Goal: Task Accomplishment & Management: Manage account settings

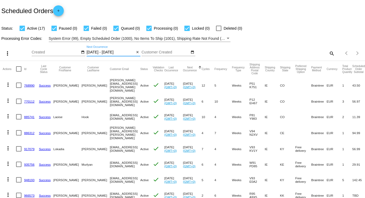
click at [120, 52] on input "10/27/2025 - 10/27/2025" at bounding box center [110, 52] width 48 height 4
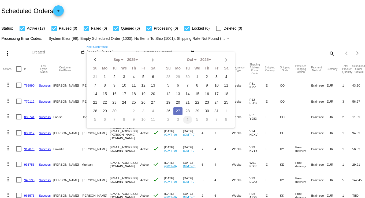
click at [184, 116] on td "4" at bounding box center [187, 120] width 9 height 8
select select "10"
select select "11"
click at [115, 84] on td "4" at bounding box center [114, 86] width 9 height 8
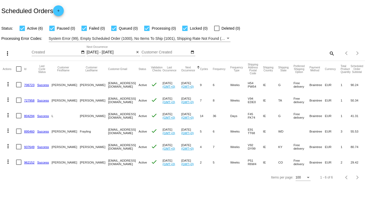
click at [91, 50] on input "11/04/2025 - 11/04/2025" at bounding box center [110, 52] width 48 height 4
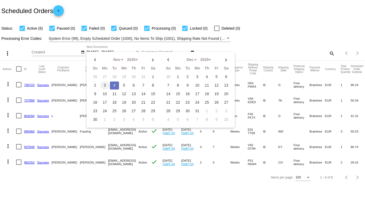
click at [105, 85] on td "3" at bounding box center [104, 86] width 9 height 8
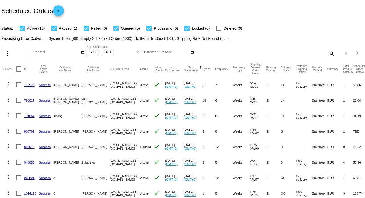
click at [88, 51] on input "11/03/2025 - 11/03/2025" at bounding box center [110, 52] width 48 height 4
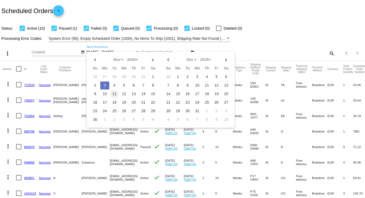
click at [115, 92] on td "11" at bounding box center [114, 94] width 9 height 8
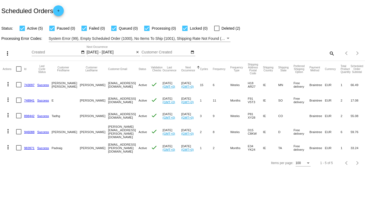
click at [95, 52] on input "11/11/2025 - 11/11/2025" at bounding box center [110, 52] width 48 height 4
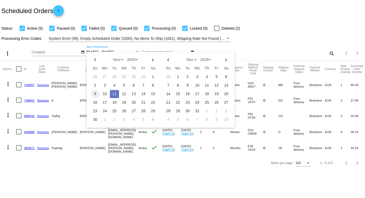
click at [97, 92] on td "9" at bounding box center [95, 94] width 9 height 8
click at [96, 92] on td "9" at bounding box center [95, 94] width 9 height 8
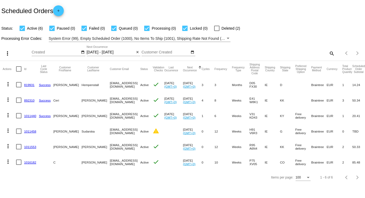
click at [96, 51] on input "11/09/2025 - 11/09/2025" at bounding box center [110, 52] width 48 height 4
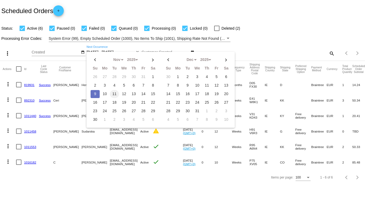
click at [113, 93] on td "11" at bounding box center [114, 94] width 9 height 8
type input "11/11/2025 - 11/11/2025"
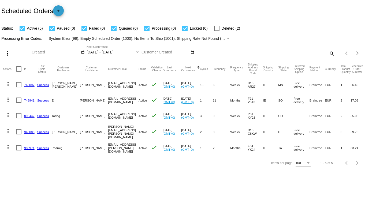
drag, startPoint x: 25, startPoint y: 86, endPoint x: 63, endPoint y: 14, distance: 81.0
click at [62, 14] on mat-icon "add" at bounding box center [58, 12] width 6 height 6
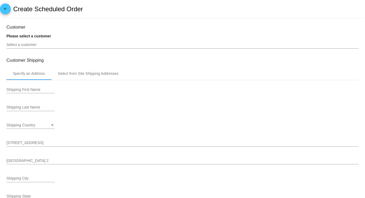
type input "10/31/2025"
click at [2, 5] on span "arrow_back" at bounding box center [5, 9] width 6 height 13
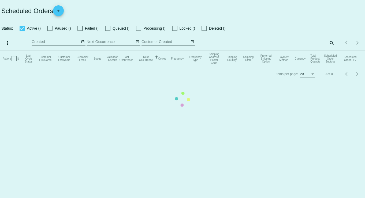
checkbox input "true"
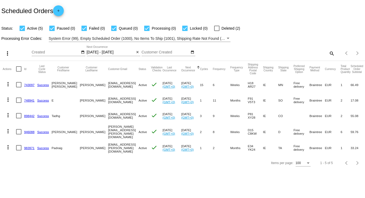
click at [90, 51] on input "11/11/2025 - 11/12/2025" at bounding box center [110, 52] width 48 height 4
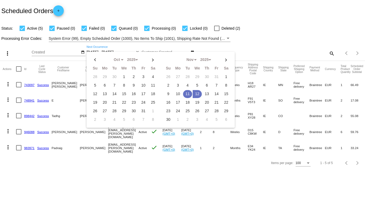
click at [183, 94] on td "11" at bounding box center [187, 94] width 9 height 8
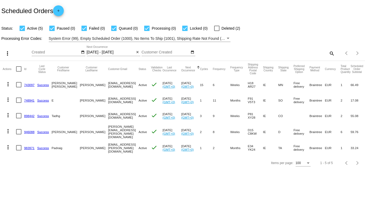
click at [88, 51] on input "11/11/2025 - 11/11/2025" at bounding box center [110, 52] width 48 height 4
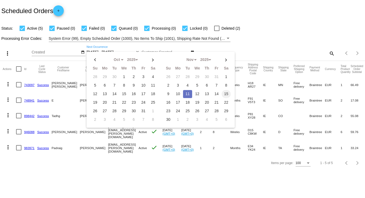
click at [223, 93] on td "15" at bounding box center [225, 94] width 9 height 8
click at [202, 91] on td "13" at bounding box center [206, 94] width 9 height 8
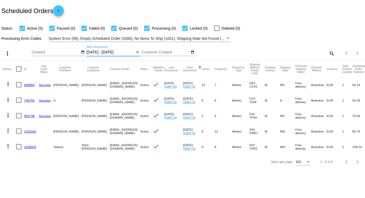
click at [96, 52] on input "11/13/2025 - 11/13/2025" at bounding box center [110, 52] width 48 height 4
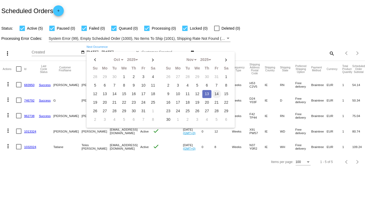
click at [213, 93] on td "14" at bounding box center [216, 94] width 9 height 8
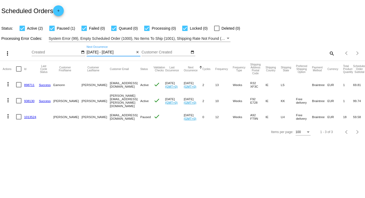
click at [91, 52] on input "11/14/2025 - 11/14/2025" at bounding box center [110, 52] width 48 height 4
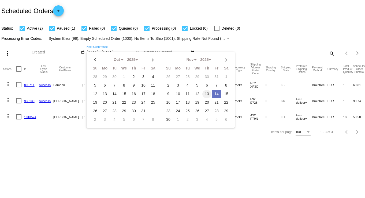
click at [204, 94] on td "13" at bounding box center [206, 94] width 9 height 8
type input "11/13/2025 - 11/13/2025"
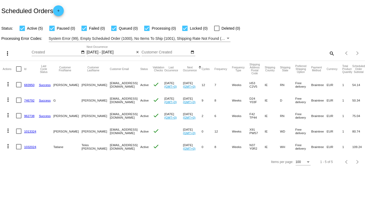
click at [97, 52] on input "11/13/2025 - 11/13/2025" at bounding box center [110, 52] width 48 height 4
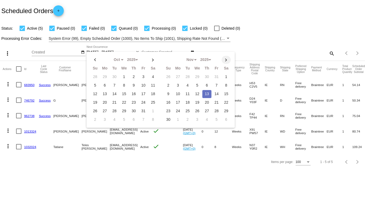
click at [221, 59] on th at bounding box center [225, 60] width 9 height 8
select select "11"
click at [212, 84] on td "12" at bounding box center [216, 86] width 9 height 8
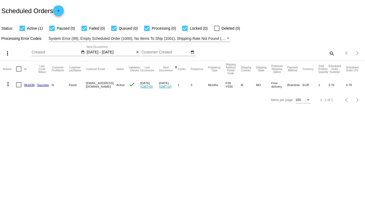
click at [91, 51] on input "12/12/2025 - 12/12/2025" at bounding box center [110, 52] width 48 height 4
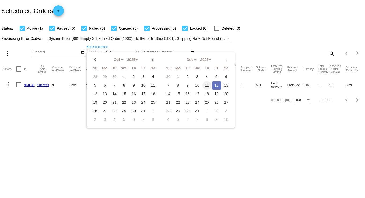
click at [203, 84] on td "11" at bounding box center [206, 86] width 9 height 8
type input "12/11/2025 - 12/11/2025"
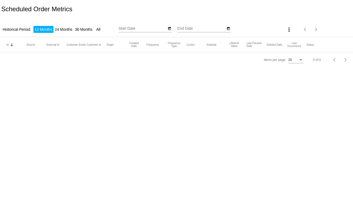
type input "[DATE]"
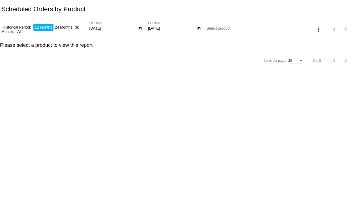
click at [222, 30] on input "Select product" at bounding box center [251, 29] width 88 height 4
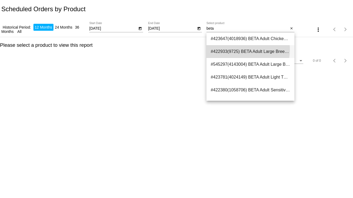
click at [234, 50] on span "#422933(9725) BETA Adult Large Breed 0.00" at bounding box center [251, 51] width 80 height 13
type input "BETA Adult Large Breed"
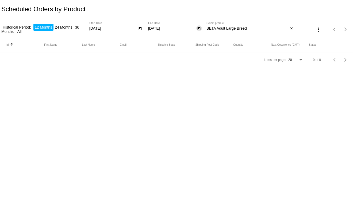
click at [198, 29] on icon "Open calendar" at bounding box center [199, 28] width 3 height 3
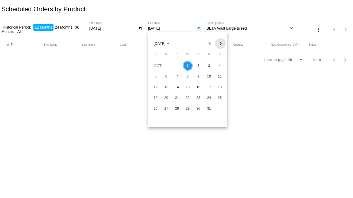
click at [222, 43] on button "Next month" at bounding box center [220, 43] width 11 height 11
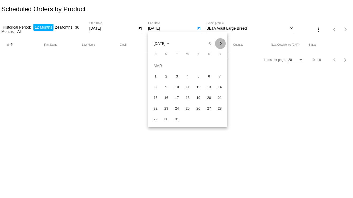
click at [222, 43] on button "Next month" at bounding box center [220, 43] width 11 height 11
click at [220, 109] on div "27" at bounding box center [220, 109] width 10 height 10
type input "6/27/2026"
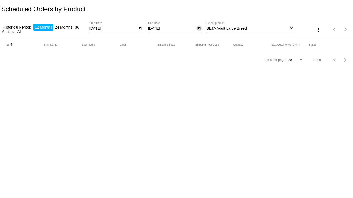
click at [66, 25] on li "24 Months" at bounding box center [64, 27] width 20 height 7
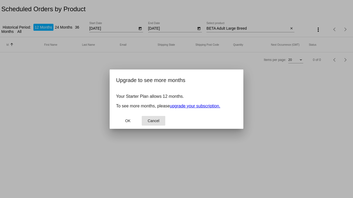
click at [149, 123] on span "Cancel" at bounding box center [154, 121] width 12 height 4
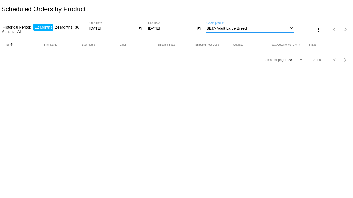
click at [241, 28] on input "BETA Adult Large Breed" at bounding box center [248, 29] width 82 height 4
click at [250, 31] on div "BETA Adult Large Breed Select product" at bounding box center [248, 27] width 82 height 10
drag, startPoint x: 261, startPoint y: 28, endPoint x: 217, endPoint y: 24, distance: 43.6
click at [217, 24] on div "BETA Adult Large Breed Select product" at bounding box center [248, 27] width 82 height 10
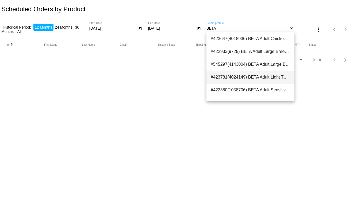
click at [258, 78] on span "#423781(4024149) BETA Adult Light Turkey Dog Food, 2kg 9.77" at bounding box center [251, 77] width 80 height 13
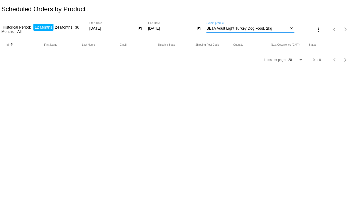
drag, startPoint x: 281, startPoint y: 29, endPoint x: 218, endPoint y: 27, distance: 63.8
click at [218, 27] on input "BETA Adult Light Turkey Dog Food, 2kg" at bounding box center [248, 29] width 82 height 4
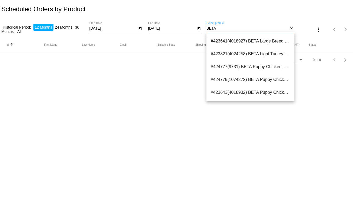
scroll to position [167, 0]
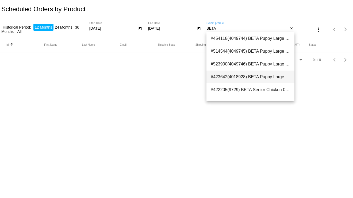
click at [244, 76] on span "#423642(4018928) BETA Puppy Large Breed, 2kg 10.29" at bounding box center [251, 77] width 80 height 13
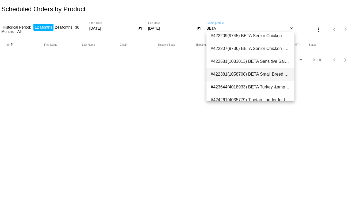
scroll to position [240, 0]
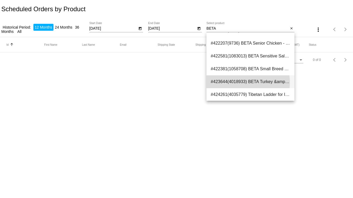
click at [240, 82] on span "#423644(4018933) BETA Turkey &amp; Lamb Dry Dog Food, 14kg 47.49" at bounding box center [251, 82] width 80 height 13
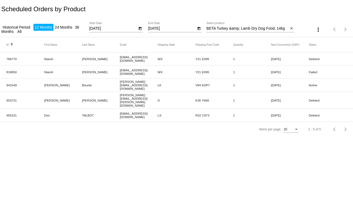
drag, startPoint x: 17, startPoint y: 84, endPoint x: 1, endPoint y: 84, distance: 15.3
click at [1, 84] on mat-row "941549 Paul Bourke paul@bcmgroup.ie LK V94 KDP7 1 Oct 12 2025 Active" at bounding box center [176, 85] width 353 height 13
copy mat-cell "941549"
click at [287, 29] on input "BETA Turkey &amp; Lamb Dry Dog Food, 14kg" at bounding box center [248, 29] width 82 height 4
drag, startPoint x: 287, startPoint y: 29, endPoint x: 221, endPoint y: 29, distance: 66.1
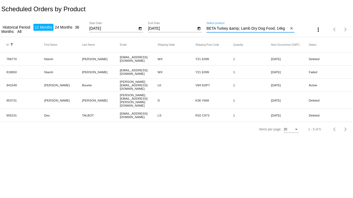
click at [221, 29] on input "BETA Turkey &amp; Lamb Dry Dog Food, 14kg" at bounding box center [248, 29] width 82 height 4
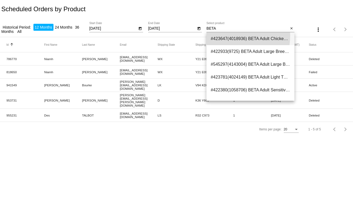
click at [223, 36] on span "#423647(4018936) BETA Adult Chicken, 2kg 9.49" at bounding box center [251, 38] width 80 height 13
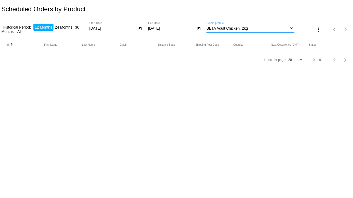
drag, startPoint x: 253, startPoint y: 30, endPoint x: 216, endPoint y: 29, distance: 37.5
click at [216, 29] on input "BETA Adult Chicken, 2kg" at bounding box center [248, 29] width 82 height 4
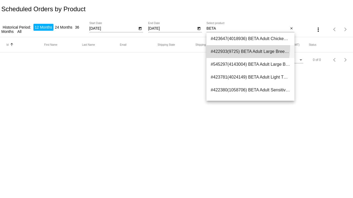
click at [221, 47] on span "#422933(9725) BETA Adult Large Breed 0.00" at bounding box center [251, 51] width 80 height 13
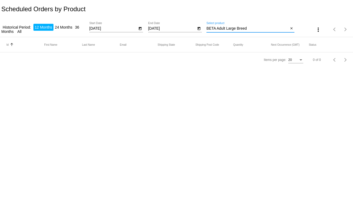
drag, startPoint x: 249, startPoint y: 28, endPoint x: 217, endPoint y: 28, distance: 32.1
click at [217, 28] on input "BETA Adult Large Breed" at bounding box center [248, 29] width 82 height 4
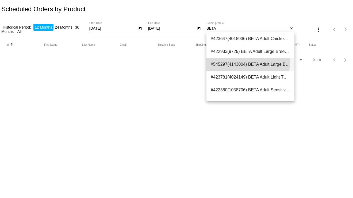
click at [222, 62] on span "#545297(4143004) BETA Adult Large Breed - 14kg (Select an option: 14kg) 47.49" at bounding box center [251, 64] width 80 height 13
type input "BETA Adult Large Breed - 14kg (Select an option: 14kg)"
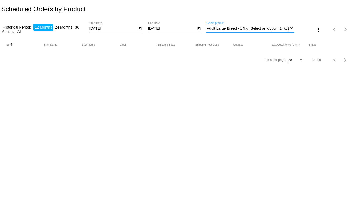
scroll to position [0, 0]
click at [199, 29] on icon "Open calendar" at bounding box center [199, 28] width 3 height 3
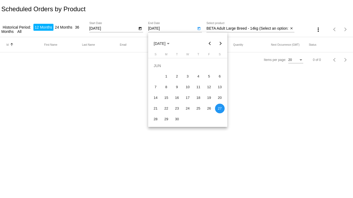
click at [220, 43] on button "Next month" at bounding box center [220, 43] width 11 height 11
click at [220, 111] on div "29" at bounding box center [220, 109] width 10 height 10
type input "8/29/2026"
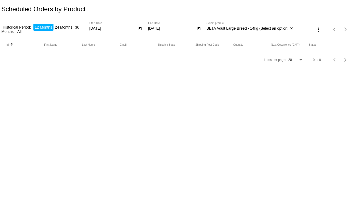
click at [197, 95] on body "Scheduled Orders by Product Historical Period: 12 Months 24 Months 36 Months Al…" at bounding box center [176, 99] width 353 height 198
click at [245, 28] on input "BETA Adult Large Breed - 14kg (Select an option: 14kg)" at bounding box center [248, 29] width 82 height 4
click at [293, 27] on mat-icon "close" at bounding box center [292, 29] width 4 height 4
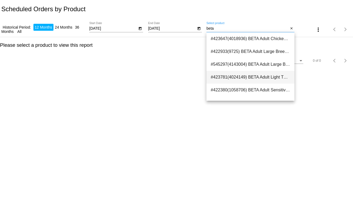
click at [256, 76] on span "#423781(4024149) BETA Adult Light Turkey Dog Food, 2kg 9.77" at bounding box center [251, 77] width 80 height 13
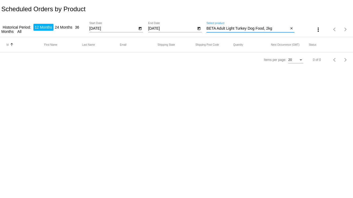
drag, startPoint x: 273, startPoint y: 29, endPoint x: 217, endPoint y: 27, distance: 56.8
click at [217, 27] on input "BETA Adult Light Turkey Dog Food, 2kg" at bounding box center [248, 29] width 82 height 4
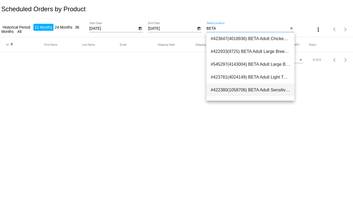
click at [245, 90] on span "#422380(1058706) BETA Adult Sensitive Salmon Dog Food, 2kg 9.77" at bounding box center [251, 90] width 80 height 13
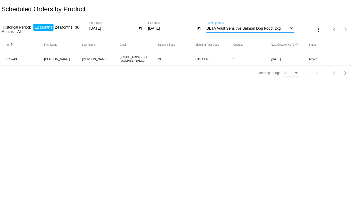
drag, startPoint x: 281, startPoint y: 28, endPoint x: 218, endPoint y: 30, distance: 63.2
click at [218, 30] on input "BETA Adult Sensitive Salmon Dog Food, 2kg" at bounding box center [248, 29] width 82 height 4
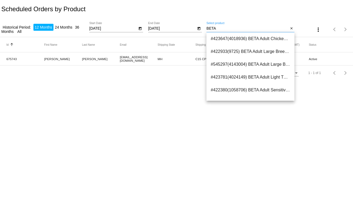
scroll to position [13, 0]
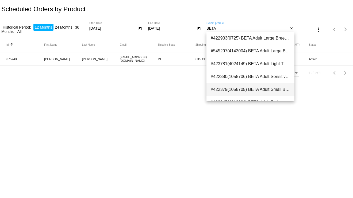
click at [276, 91] on span "#422379(1058705) BETA Adult Small Breed Chicken Dog Food, 2kg 9.49" at bounding box center [251, 89] width 80 height 13
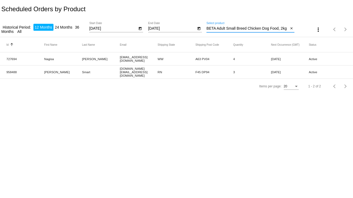
drag, startPoint x: 287, startPoint y: 28, endPoint x: 218, endPoint y: 29, distance: 68.8
click at [218, 29] on input "BETA Adult Small Breed Chicken Dog Food, 2kg" at bounding box center [248, 29] width 82 height 4
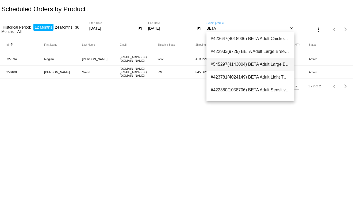
scroll to position [67, 0]
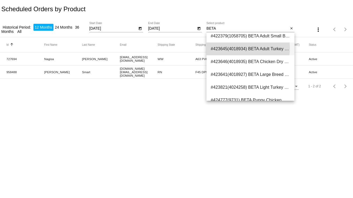
click at [243, 48] on span "#423645(4018934) BETA Adult Turkey &amp; Lamb Dog Food, 2kg 9.49" at bounding box center [251, 49] width 80 height 13
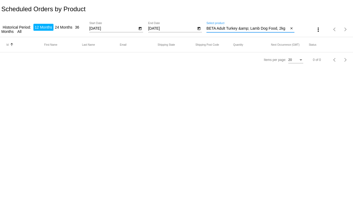
drag, startPoint x: 287, startPoint y: 29, endPoint x: 217, endPoint y: 29, distance: 69.4
click at [217, 29] on input "BETA Adult Turkey &amp; Lamb Dog Food, 2kg" at bounding box center [248, 29] width 82 height 4
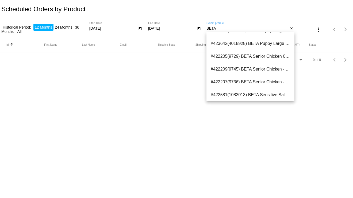
scroll to position [240, 0]
click at [251, 80] on span "#423644(4018933) BETA Turkey &amp; Lamb Dry Dog Food, 14kg 47.49" at bounding box center [251, 82] width 80 height 13
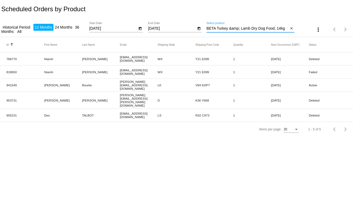
drag, startPoint x: 285, startPoint y: 28, endPoint x: 217, endPoint y: 26, distance: 67.8
click at [216, 25] on div "BETA Turkey &amp; Lamb Dry Dog Food, 14kg Select product" at bounding box center [248, 27] width 82 height 10
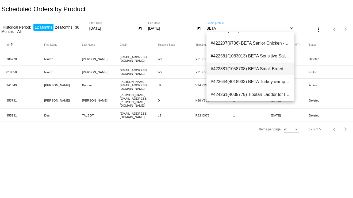
click at [261, 71] on span "#422381(1058708) BETA Small Breed Puppy Food, 2kg 9.77" at bounding box center [251, 69] width 80 height 13
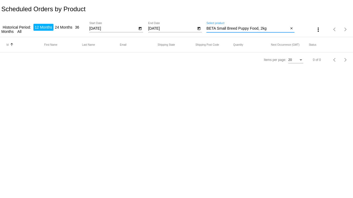
drag, startPoint x: 274, startPoint y: 28, endPoint x: 217, endPoint y: 28, distance: 56.5
click at [217, 28] on input "BETA Small Breed Puppy Food, 2kg" at bounding box center [248, 29] width 82 height 4
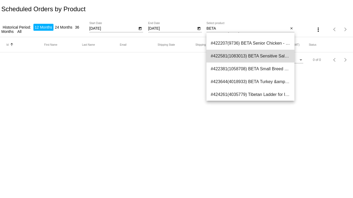
click at [254, 54] on span "#422581(1083013) BETA Sensitive Salmon Dry Dog Food, 14kg 47.49" at bounding box center [251, 56] width 80 height 13
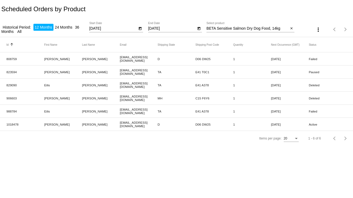
drag, startPoint x: 18, startPoint y: 123, endPoint x: 0, endPoint y: 122, distance: 18.0
click at [0, 122] on mat-row "1018478 Shauna Scanlon shaunascanlon123@gmail.com D D06 DW25 1 Oct 6 2025 Active" at bounding box center [176, 124] width 353 height 13
copy mat-cell "1018478"
drag, startPoint x: 17, startPoint y: 71, endPoint x: 3, endPoint y: 71, distance: 13.9
click at [3, 71] on mat-row "823594 Amy Webster amywebs11@gmail.com TA E41 T0C1 1 Apr 14 2025 Paused" at bounding box center [176, 72] width 353 height 13
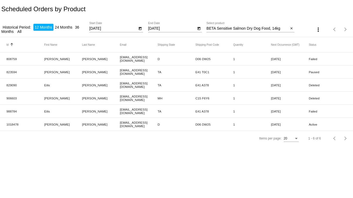
copy mat-cell "823594"
drag, startPoint x: 284, startPoint y: 28, endPoint x: 217, endPoint y: 26, distance: 66.7
click at [217, 26] on div "BETA Sensitive Salmon Dry Dog Food, 14kg Select product" at bounding box center [248, 27] width 82 height 10
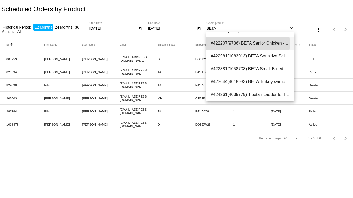
click at [244, 43] on span "#422207(9736) BETA Senior Chicken - 2kg (Select an option: 2kg) 9.77" at bounding box center [251, 43] width 80 height 13
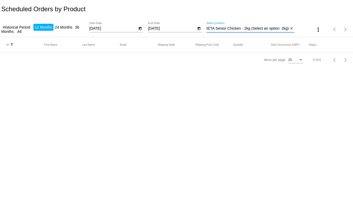
drag, startPoint x: 288, startPoint y: 27, endPoint x: 216, endPoint y: 27, distance: 72.6
click at [216, 27] on input "BETA Senior Chicken - 2kg (Select an option: 2kg)" at bounding box center [248, 29] width 82 height 4
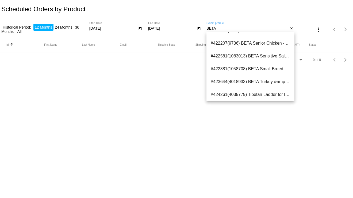
scroll to position [206, 0]
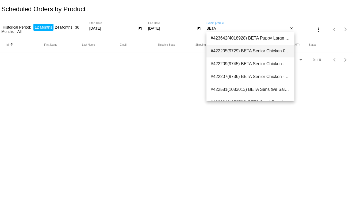
click at [242, 50] on span "#422205(9729) BETA Senior Chicken 0.00" at bounding box center [251, 51] width 80 height 13
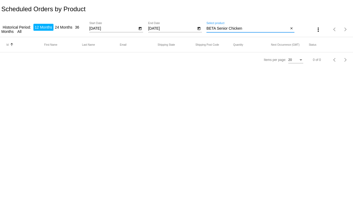
drag, startPoint x: 246, startPoint y: 28, endPoint x: 217, endPoint y: 27, distance: 28.9
click at [217, 27] on input "BETA Senior Chicken" at bounding box center [248, 29] width 82 height 4
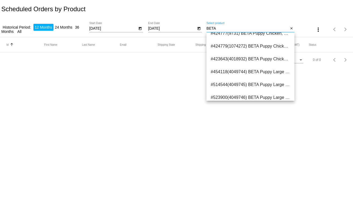
scroll to position [201, 0]
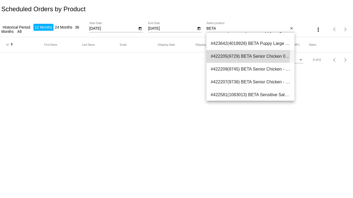
click at [247, 54] on span "#422205(9729) BETA Senior Chicken 0.00" at bounding box center [251, 56] width 80 height 13
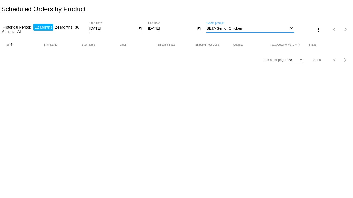
drag, startPoint x: 245, startPoint y: 28, endPoint x: 218, endPoint y: 26, distance: 27.1
click at [218, 27] on input "BETA Senior Chicken" at bounding box center [248, 29] width 82 height 4
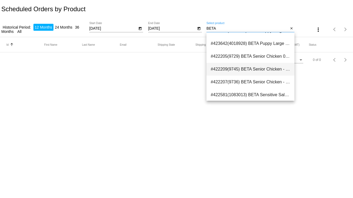
click at [248, 70] on span "#422209(9745) BETA Senior Chicken - 14kg (Select an option: 14kg) 47.49" at bounding box center [251, 69] width 80 height 13
type input "BETA Senior Chicken - 14kg (Select an option: 14kg)"
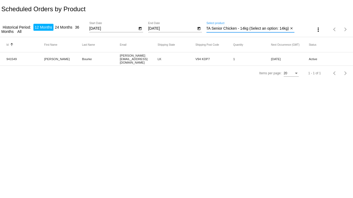
scroll to position [0, 0]
drag, startPoint x: 19, startPoint y: 58, endPoint x: 2, endPoint y: 59, distance: 17.2
click at [2, 59] on mat-row "941549 Paul Bourke paul@bcmgroup.ie LK V94 KDP7 1 Oct 12 2025 Active" at bounding box center [176, 58] width 353 height 13
copy mat-cell "941549"
click at [292, 29] on mat-icon "close" at bounding box center [292, 29] width 4 height 4
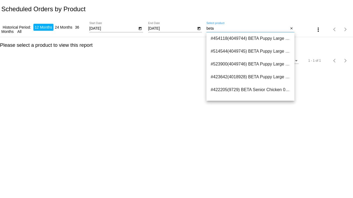
scroll to position [201, 0]
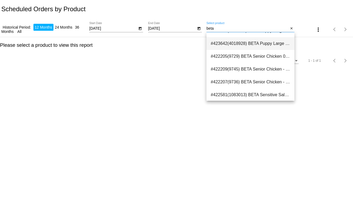
click at [263, 45] on span "#423642(4018928) BETA Puppy Large Breed, 2kg 10.29" at bounding box center [251, 43] width 80 height 13
type input "BETA Puppy Large Breed, 2kg"
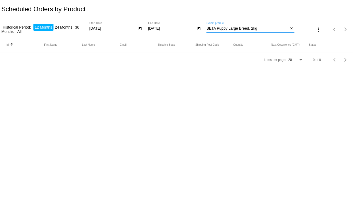
drag, startPoint x: 261, startPoint y: 29, endPoint x: 202, endPoint y: 30, distance: 58.9
click at [202, 30] on div "Historical Period: 12 Months 24 Months 36 Months All 10/1/2024 Start Date 8/29/…" at bounding box center [176, 27] width 353 height 19
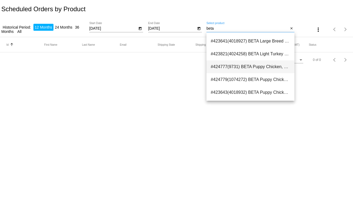
scroll to position [167, 0]
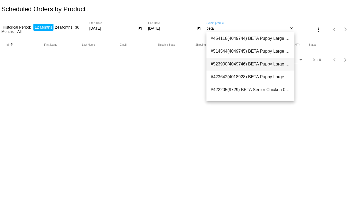
click at [254, 61] on span "#523900(4049746) BETA Puppy Large Breed - 2kg (Select an option: 2kg) 9.77" at bounding box center [251, 64] width 80 height 13
type input "BETA Puppy Large Breed - 2kg (Select an option: 2kg)"
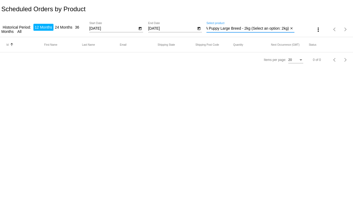
scroll to position [0, 0]
drag, startPoint x: 288, startPoint y: 29, endPoint x: 196, endPoint y: 26, distance: 92.4
click at [196, 26] on div "Historical Period: 12 Months 24 Months 36 Months All 10/1/2024 Start Date 8/29/…" at bounding box center [176, 27] width 353 height 19
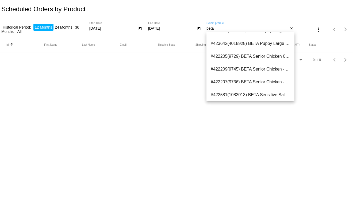
scroll to position [167, 0]
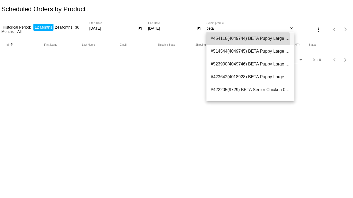
click at [246, 40] on span "#454118(4049744) BETA Puppy Large Breed 0.00" at bounding box center [251, 38] width 80 height 13
type input "BETA Puppy Large Breed"
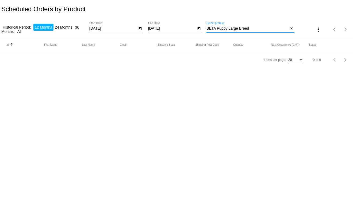
drag, startPoint x: 251, startPoint y: 29, endPoint x: 206, endPoint y: 26, distance: 45.1
click at [206, 26] on div "Historical Period: 12 Months 24 Months 36 Months All 10/1/2024 Start Date 8/29/…" at bounding box center [176, 27] width 353 height 19
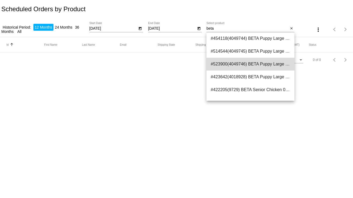
click at [257, 60] on span "#523900(4049746) BETA Puppy Large Breed - 2kg (Select an option: 2kg) 9.77" at bounding box center [251, 64] width 80 height 13
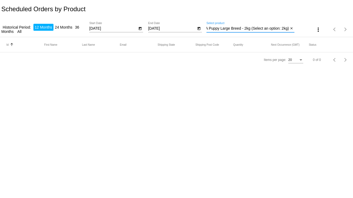
scroll to position [0, 0]
drag, startPoint x: 289, startPoint y: 28, endPoint x: 216, endPoint y: 29, distance: 73.6
click at [216, 29] on div "BETA Puppy Large Breed - 2kg (Select an option: 2kg) Select product close" at bounding box center [251, 27] width 88 height 10
drag, startPoint x: 210, startPoint y: 27, endPoint x: 297, endPoint y: 28, distance: 87.3
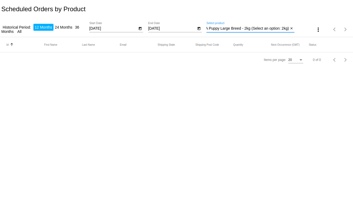
click at [297, 28] on div "Historical Period: 12 Months 24 Months 36 Months All 10/1/2024 Start Date 8/29/…" at bounding box center [176, 27] width 353 height 19
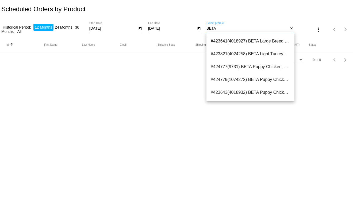
scroll to position [167, 0]
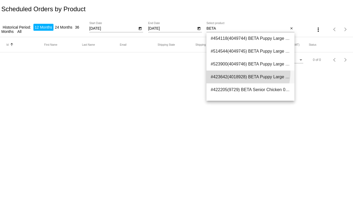
click at [240, 73] on span "#423642(4018928) BETA Puppy Large Breed, 2kg 10.29" at bounding box center [251, 77] width 80 height 13
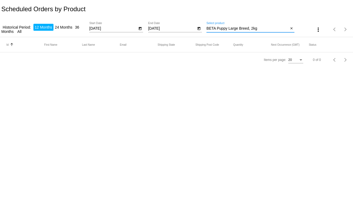
drag, startPoint x: 266, startPoint y: 27, endPoint x: 252, endPoint y: 27, distance: 13.9
click at [252, 27] on input "BETA Puppy Large Breed, 2kg" at bounding box center [248, 29] width 82 height 4
drag, startPoint x: 260, startPoint y: 29, endPoint x: 229, endPoint y: 29, distance: 30.8
click at [229, 29] on input "BETA Puppy Large Breed, 14kg" at bounding box center [248, 29] width 82 height 4
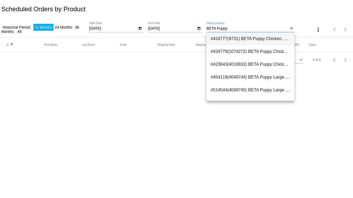
click at [244, 40] on span "#424777(9731) BETA Puppy Chicken, 14kg 0.00" at bounding box center [251, 38] width 80 height 13
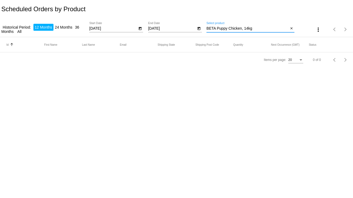
drag, startPoint x: 255, startPoint y: 27, endPoint x: 230, endPoint y: 29, distance: 25.0
click at [230, 29] on input "BETA Puppy Chicken, 14kg" at bounding box center [248, 29] width 82 height 4
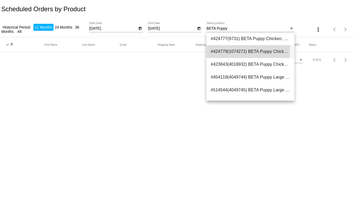
click at [235, 49] on span "#424779(1074272) BETA Puppy Chicken, 14kg - 14kg (Select an option: 14kg) 47.49" at bounding box center [251, 51] width 80 height 13
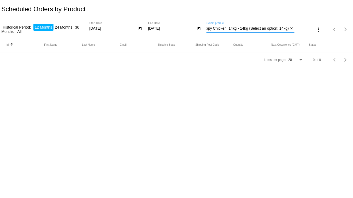
drag, startPoint x: 288, startPoint y: 30, endPoint x: 212, endPoint y: 29, distance: 75.2
click at [212, 29] on input "BETA Puppy Chicken, 14kg - 14kg (Select an option: 14kg)" at bounding box center [248, 29] width 82 height 4
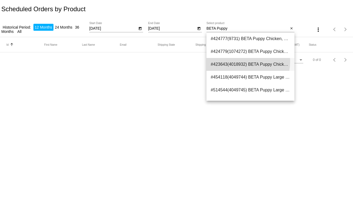
click at [243, 62] on span "#423643(4018932) BETA Puppy Chicken, 2kg 9.77" at bounding box center [251, 64] width 80 height 13
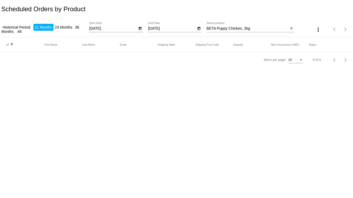
drag, startPoint x: 257, startPoint y: 25, endPoint x: 246, endPoint y: 26, distance: 10.2
click at [246, 26] on div "BETA Puppy Chicken, 2kg Select product" at bounding box center [248, 27] width 82 height 10
drag, startPoint x: 252, startPoint y: 28, endPoint x: 228, endPoint y: 29, distance: 23.3
click at [228, 29] on input "BETA Puppy Chicken, 2kg" at bounding box center [248, 29] width 82 height 4
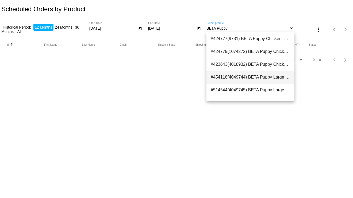
click at [245, 73] on span "#454118(4049744) BETA Puppy Large Breed 0.00" at bounding box center [251, 77] width 80 height 13
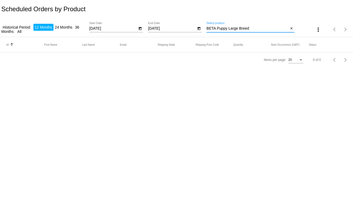
drag, startPoint x: 245, startPoint y: 28, endPoint x: 228, endPoint y: 27, distance: 16.6
click at [228, 27] on input "BETA Puppy Large Breed" at bounding box center [248, 29] width 82 height 4
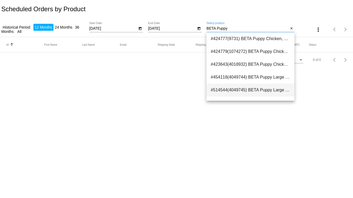
click at [253, 89] on span "#514544(4049745) BETA Puppy Large Breed - 14kg (Select an option: 14kg) 47.49" at bounding box center [251, 90] width 80 height 13
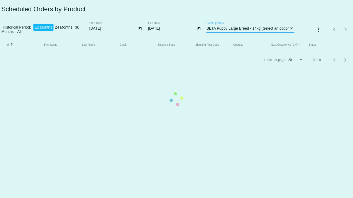
scroll to position [0, 12]
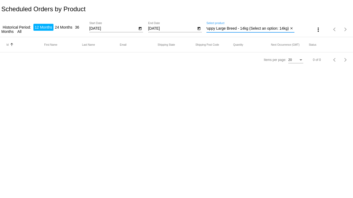
drag, startPoint x: 285, startPoint y: 29, endPoint x: 217, endPoint y: 27, distance: 68.8
click at [217, 27] on input "BETA Puppy Large Breed - 14kg (Select an option: 14kg)" at bounding box center [248, 29] width 82 height 4
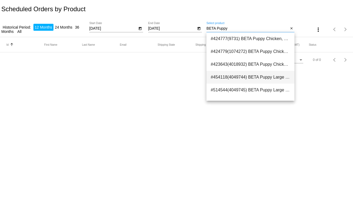
scroll to position [21, 0]
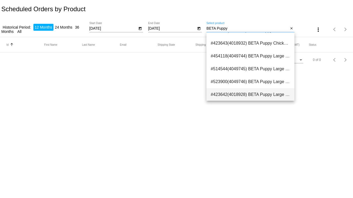
click at [259, 95] on span "#423642(4018928) BETA Puppy Large Breed, 2kg 10.29" at bounding box center [251, 94] width 80 height 13
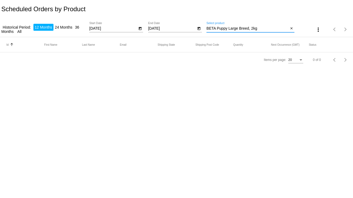
drag, startPoint x: 249, startPoint y: 29, endPoint x: 228, endPoint y: 29, distance: 20.6
click at [228, 29] on input "BETA Puppy Large Breed, 2kg" at bounding box center [248, 29] width 82 height 4
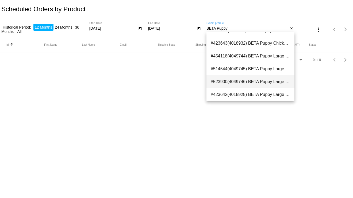
click at [244, 78] on span "#523900(4049746) BETA Puppy Large Breed - 2kg (Select an option: 2kg) 9.77" at bounding box center [251, 82] width 80 height 13
type input "BETA Puppy Large Breed - 2kg (Select an option: 2kg)"
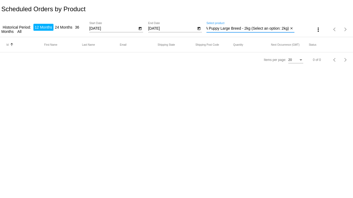
scroll to position [0, 0]
drag, startPoint x: 289, startPoint y: 29, endPoint x: 194, endPoint y: 25, distance: 94.3
click at [194, 25] on div "Historical Period: 12 Months 24 Months 36 Months All 10/1/2024 Start Date 8/29/…" at bounding box center [176, 27] width 353 height 19
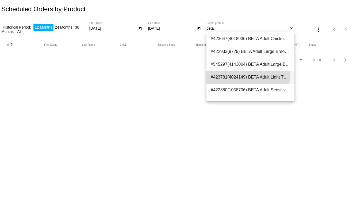
click at [240, 73] on span "#423781(4024149) BETA Adult Light Turkey Dog Food, 2kg 9.77" at bounding box center [251, 77] width 80 height 13
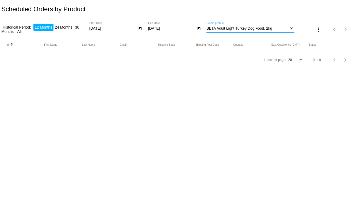
drag, startPoint x: 276, startPoint y: 28, endPoint x: 218, endPoint y: 28, distance: 58.6
click at [218, 28] on input "BETA Adult Light Turkey Dog Food, 2kg" at bounding box center [248, 29] width 82 height 4
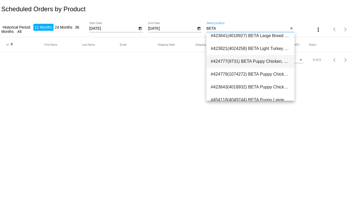
scroll to position [72, 0]
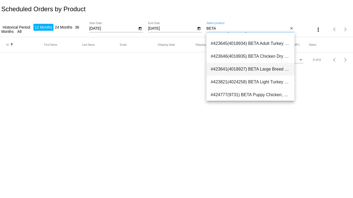
click at [263, 68] on span "#423641(4018927) BETA Large Breed Puppy Food, 14kg 58.49" at bounding box center [251, 69] width 80 height 13
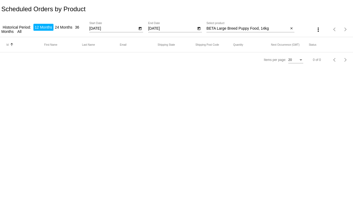
drag, startPoint x: 270, startPoint y: 26, endPoint x: 255, endPoint y: 26, distance: 15.0
click at [255, 26] on div "BETA Large Breed Puppy Food, 14kg Select product" at bounding box center [248, 27] width 82 height 10
drag, startPoint x: 263, startPoint y: 29, endPoint x: 219, endPoint y: 29, distance: 44.4
click at [219, 29] on input "BETA Large Breed Puppy Food, 14kg" at bounding box center [248, 29] width 82 height 4
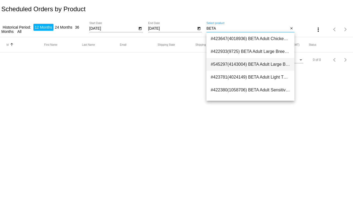
scroll to position [33, 0]
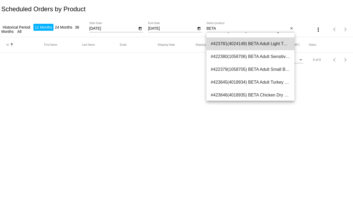
click at [256, 45] on span "#423781(4024149) BETA Adult Light Turkey Dog Food, 2kg 9.77" at bounding box center [251, 43] width 80 height 13
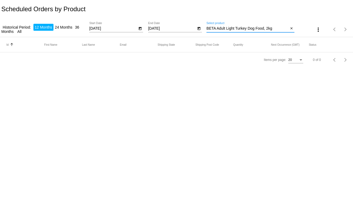
drag, startPoint x: 273, startPoint y: 28, endPoint x: 218, endPoint y: 27, distance: 55.7
click at [218, 27] on input "BETA Adult Light Turkey Dog Food, 2kg" at bounding box center [248, 29] width 82 height 4
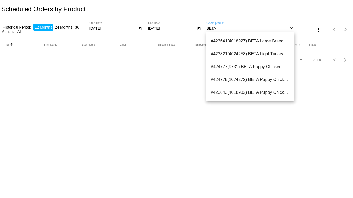
scroll to position [67, 0]
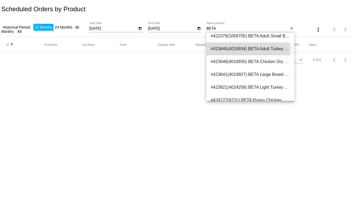
click at [248, 51] on span "#423645(4018934) BETA Adult Turkey &amp; Lamb Dog Food, 2kg 9.49" at bounding box center [251, 49] width 80 height 13
type input "BETA Adult Turkey &amp; Lamb Dog Food, 2kg"
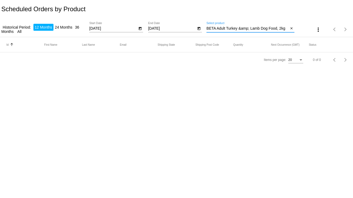
drag, startPoint x: 285, startPoint y: 28, endPoint x: 207, endPoint y: 29, distance: 77.4
click at [207, 29] on input "BETA Adult Turkey &amp; Lamb Dog Food, 2kg" at bounding box center [248, 29] width 82 height 4
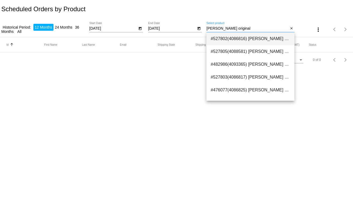
click at [234, 36] on span "#527802(4086816) FELIX Original Farm Selection in Jelly, 12x85g 6.16" at bounding box center [251, 38] width 80 height 13
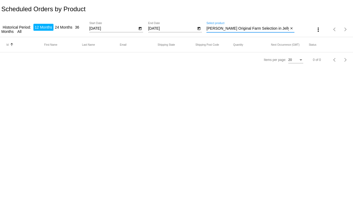
drag, startPoint x: 285, startPoint y: 29, endPoint x: 232, endPoint y: 28, distance: 52.8
click at [232, 28] on input "FELIX Original Farm Selection in Jelly, 12x85g" at bounding box center [248, 29] width 82 height 4
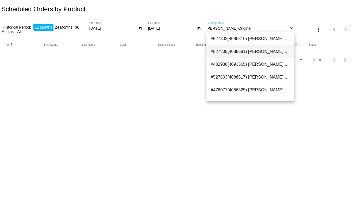
click at [232, 49] on span "#527805(4088581) FELIX Original Fish Selection in Jelly Wet Cat Food, 40x85g 18…" at bounding box center [251, 51] width 80 height 13
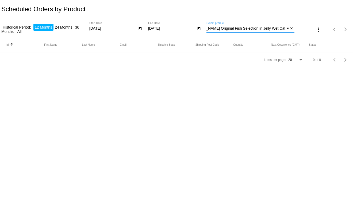
scroll to position [0, 0]
drag, startPoint x: 288, startPoint y: 28, endPoint x: 282, endPoint y: 28, distance: 5.9
click at [282, 28] on div "FELIX Original Fish Selection in Jelly Wet Cat Food, 40x85g Select product close" at bounding box center [251, 27] width 88 height 10
drag, startPoint x: 215, startPoint y: 27, endPoint x: 296, endPoint y: 30, distance: 81.5
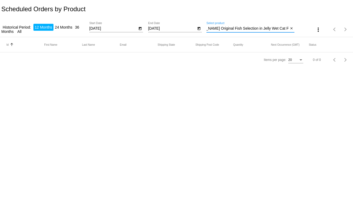
click at [296, 30] on div "Historical Period: 12 Months 24 Months 36 Months All 10/1/2024 Start Date 8/29/…" at bounding box center [176, 27] width 353 height 19
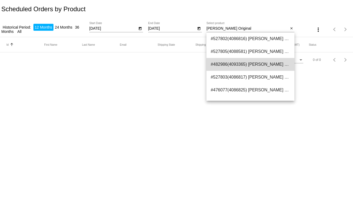
click at [258, 66] on span "#482986(4093365) FELIX Original Fish Selection in Jelly Wet Cat Food, 80x85g 30…" at bounding box center [251, 64] width 80 height 13
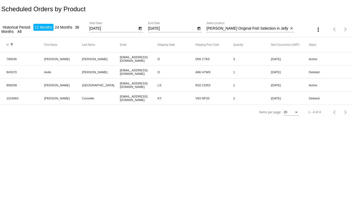
drag, startPoint x: 17, startPoint y: 58, endPoint x: 3, endPoint y: 56, distance: 14.3
click at [3, 56] on mat-row "780036 Margaret Lawlor mmlawlor2000@gmail.com D D05 C7K5 3 Oct 20 2025 Active" at bounding box center [176, 58] width 353 height 13
copy mat-cell "780036"
drag, startPoint x: 17, startPoint y: 84, endPoint x: 3, endPoint y: 84, distance: 13.7
click at [3, 84] on mat-row "896299 Jonathan Ireland jonboyeire@gmail.com LS R32 CDR3 1 Oct 2 2025 Active" at bounding box center [176, 85] width 353 height 13
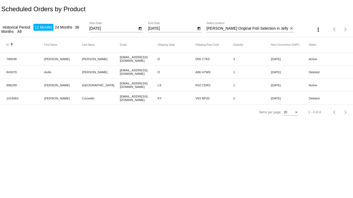
copy mat-cell "896299"
drag, startPoint x: 232, startPoint y: 27, endPoint x: 287, endPoint y: 28, distance: 54.6
click at [287, 28] on input "FELIX Original Fish Selection in Jelly Wet Cat Food, 80x85g" at bounding box center [248, 29] width 82 height 4
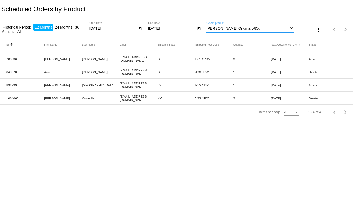
drag, startPoint x: 257, startPoint y: 29, endPoint x: 233, endPoint y: 27, distance: 24.4
click at [233, 27] on input "FELIX Original x85g" at bounding box center [248, 29] width 82 height 4
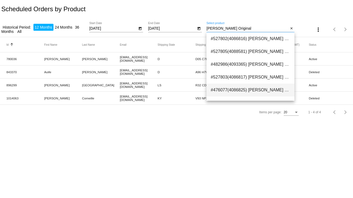
click at [265, 91] on span "#476077(4086825) FELIX Original Kitten Mixed Selection in Jelly, 12x85g 6.16" at bounding box center [251, 90] width 80 height 13
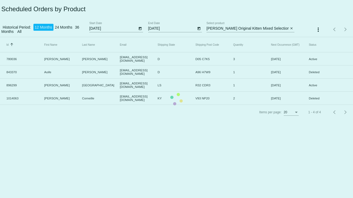
drag, startPoint x: 289, startPoint y: 28, endPoint x: 231, endPoint y: 28, distance: 57.6
click at [231, 37] on mat-table "Id Sorted by Id ascending First Name Last Name Email Shipping State Shipping Po…" at bounding box center [176, 71] width 353 height 68
drag, startPoint x: 232, startPoint y: 30, endPoint x: 266, endPoint y: 29, distance: 34.3
click at [266, 37] on mat-table "Id Sorted by Id ascending First Name Last Name Email Shipping State Shipping Po…" at bounding box center [176, 71] width 353 height 68
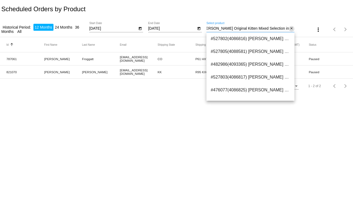
scroll to position [0, 7]
drag, startPoint x: 232, startPoint y: 28, endPoint x: 290, endPoint y: 29, distance: 57.9
click at [290, 29] on div "FELIX Original Kitten Mixed Selection in Jelly, 12x85g Select product close" at bounding box center [251, 27] width 88 height 10
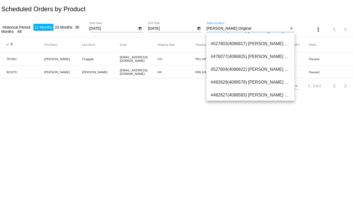
scroll to position [73, 0]
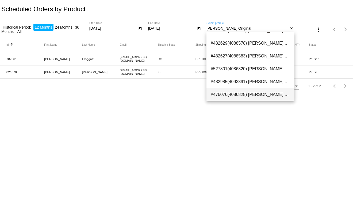
click at [250, 92] on span "#476076(4086828) FELIX Original Senior Selection in Jelly, 12x85g 6.16" at bounding box center [251, 94] width 80 height 13
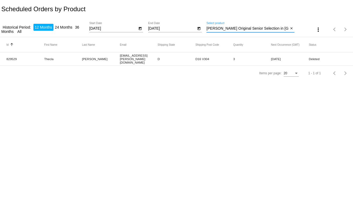
drag, startPoint x: 287, startPoint y: 27, endPoint x: 232, endPoint y: 26, distance: 54.9
click at [232, 26] on div "FELIX Original Senior Selection in Jelly, 12x85g Select product" at bounding box center [248, 27] width 82 height 10
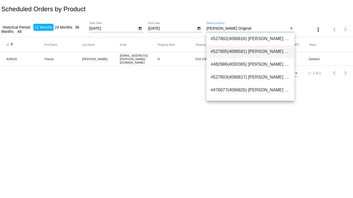
scroll to position [33, 0]
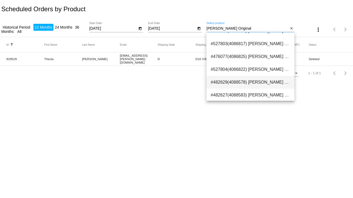
click at [261, 82] on span "#482629(4088578) FELIX Original Mixed Selection in Jelly Wet Cat Food, 40x85g 1…" at bounding box center [251, 82] width 80 height 13
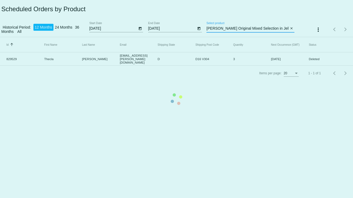
scroll to position [0, 20]
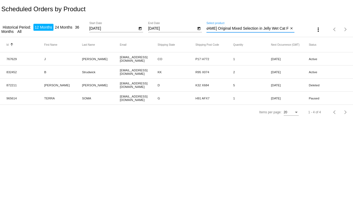
drag, startPoint x: 288, startPoint y: 28, endPoint x: 239, endPoint y: 28, distance: 49.3
click at [239, 28] on input "FELIX Original Mixed Selection in Jelly Wet Cat Food, 40x85g" at bounding box center [248, 29] width 82 height 4
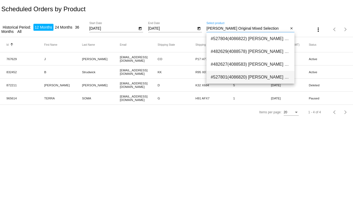
click at [251, 76] on span "#527801(4086820) FELIX Original Mixed Selection in Jelly, 12x85g 6.16" at bounding box center [251, 77] width 80 height 13
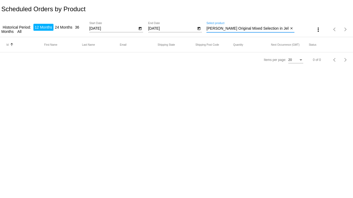
drag, startPoint x: 285, startPoint y: 29, endPoint x: 259, endPoint y: 28, distance: 26.3
click at [259, 28] on input "FELIX Original Mixed Selection in Jelly, 12x85g" at bounding box center [248, 29] width 82 height 4
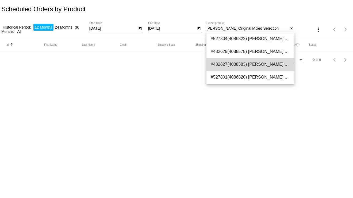
click at [264, 63] on span "#482627(4088583) FELIX Original Mixed Selection in Jelly Wet Cat Food, 80x85g 3…" at bounding box center [251, 64] width 80 height 13
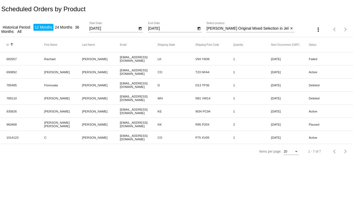
drag, startPoint x: 18, startPoint y: 71, endPoint x: 3, endPoint y: 72, distance: 15.3
click at [3, 72] on mat-row "690892 Maria Nugent marianugent3@yahoo.ie CO T23 NFA4 1 Oct 15 2025 Active" at bounding box center [176, 72] width 353 height 13
copy mat-cell "690892"
drag, startPoint x: 18, startPoint y: 111, endPoint x: 3, endPoint y: 111, distance: 14.7
click at [3, 111] on mat-row "935826 Nicola Farrell nfarrell1977@gmail.com KE W34 PC94 1 Oct 21 2025 Active" at bounding box center [176, 111] width 353 height 13
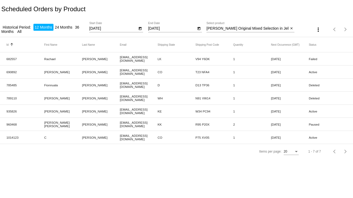
copy mat-cell "935826"
drag, startPoint x: 17, startPoint y: 123, endPoint x: 4, endPoint y: 124, distance: 12.6
click at [4, 124] on mat-row "960468 Sarah Jane Cleary ahsureitsgrand@gmail.com KK R95 P20X 2 Sep 3 2025 Paus…" at bounding box center [176, 124] width 353 height 13
copy mat-cell "960468"
drag, startPoint x: 19, startPoint y: 137, endPoint x: 6, endPoint y: 136, distance: 13.2
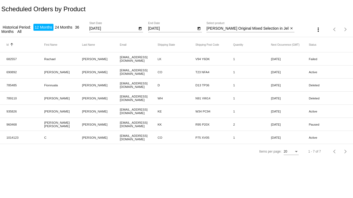
click at [6, 136] on mat-row "1014123 C Tobin Coffee.lifeform@gmail.com CO P75 XV05 1 Nov 3 2025 Active" at bounding box center [176, 137] width 353 height 13
copy mat-cell "1014123"
drag, startPoint x: 233, startPoint y: 27, endPoint x: 295, endPoint y: 27, distance: 61.9
click at [295, 27] on div "Historical Period: 12 Months 24 Months 36 Months All 10/1/2024 Start Date 8/29/…" at bounding box center [176, 27] width 353 height 19
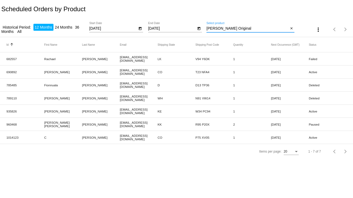
scroll to position [0, 0]
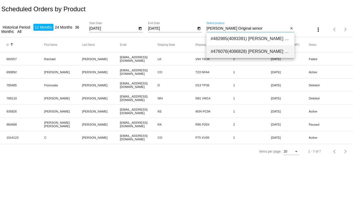
click at [270, 50] on span "#476076(4086828) FELIX Original Senior Selection in Jelly, 12x85g 6.16" at bounding box center [251, 51] width 80 height 13
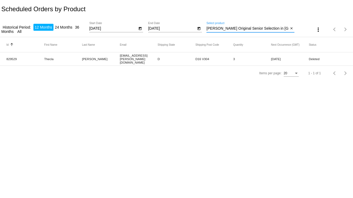
drag, startPoint x: 285, startPoint y: 29, endPoint x: 260, endPoint y: 27, distance: 25.3
click at [260, 27] on input "FELIX Original Senior Selection in Jelly, 12x85g" at bounding box center [248, 29] width 82 height 4
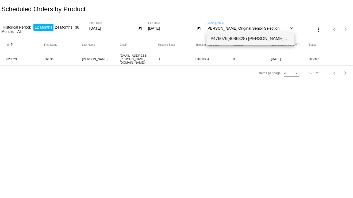
click at [260, 39] on span "#476076(4086828) FELIX Original Senior Selection in Jelly, 12x85g 6.16" at bounding box center [251, 38] width 80 height 13
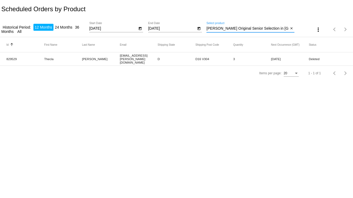
drag, startPoint x: 286, startPoint y: 28, endPoint x: 244, endPoint y: 28, distance: 42.0
click at [244, 28] on input "FELIX Original Senior Selection in Jelly, 12x85g" at bounding box center [248, 29] width 82 height 4
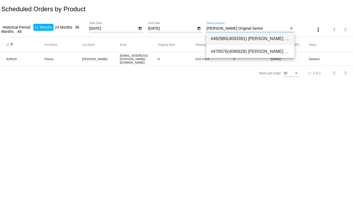
click at [256, 38] on span "#482985(4093391) FELIX Original Senior 7+ Mixed Selection in Jelly Wet Cat Food…" at bounding box center [251, 38] width 80 height 13
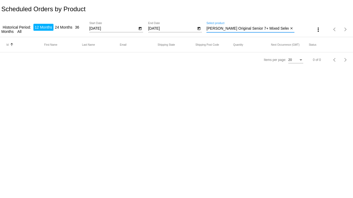
drag, startPoint x: 288, startPoint y: 27, endPoint x: 187, endPoint y: 25, distance: 100.7
click at [187, 25] on div "Historical Period: 12 Months 24 Months 36 Months All 10/1/2024 Start Date 8/29/…" at bounding box center [176, 27] width 353 height 19
type input "Wet Cat Food, 80x85g"
drag, startPoint x: 249, startPoint y: 28, endPoint x: 194, endPoint y: 24, distance: 55.3
click at [194, 24] on div "Historical Period: 12 Months 24 Months 36 Months All 10/1/2024 Start Date 8/29/…" at bounding box center [176, 27] width 353 height 19
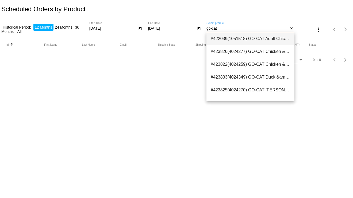
click at [228, 35] on span "#422039(1051518) GO-CAT Adult Chicken &amp; Turkey Cat Food, 2kg 9.30" at bounding box center [251, 38] width 80 height 13
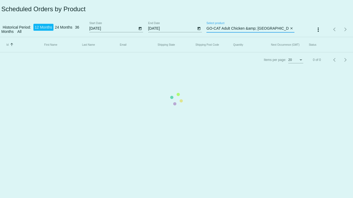
scroll to position [0, 5]
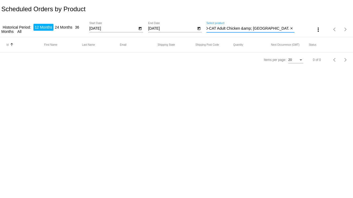
click at [285, 27] on input "GO-CAT Adult Chicken &amp; Turkey Cat Food, 2kg" at bounding box center [248, 29] width 82 height 4
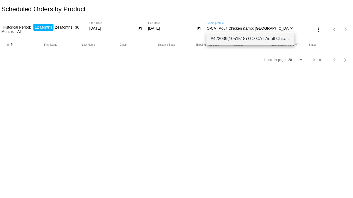
scroll to position [0, 0]
click at [270, 39] on span "#422039(1051518) GO-CAT Adult Chicken &amp; Turkey Cat Food, 2kg 9.30" at bounding box center [251, 38] width 80 height 13
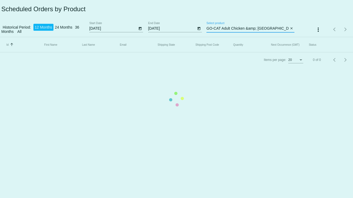
scroll to position [0, 5]
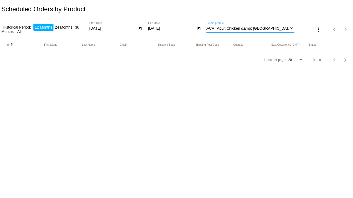
drag, startPoint x: 289, startPoint y: 28, endPoint x: 227, endPoint y: 28, distance: 62.4
click at [226, 27] on input "GO-CAT Adult Chicken &amp; Turkey Cat Food, 2kg" at bounding box center [248, 29] width 82 height 4
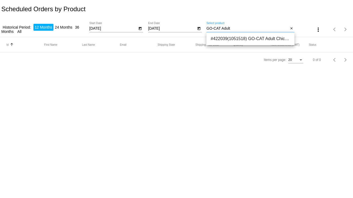
drag, startPoint x: 235, startPoint y: 26, endPoint x: 221, endPoint y: 25, distance: 14.0
click at [221, 25] on div "GO-CAT Adult Select product" at bounding box center [248, 27] width 82 height 10
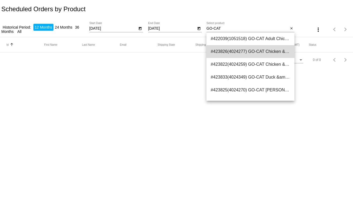
click at [259, 51] on span "#423826(4024277) GO-CAT Chicken &amp; Duck Adult Cat Food, 10kg 36.09" at bounding box center [251, 51] width 80 height 13
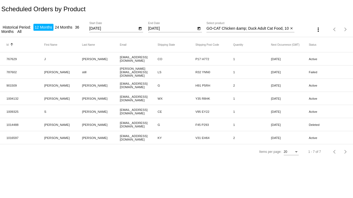
drag, startPoint x: 13, startPoint y: 57, endPoint x: 1, endPoint y: 56, distance: 11.8
click at [1, 56] on mat-row "767629 J Gregg jennygregg13@gmail.com CO P17 H772 1 Oct 14 2025 Active" at bounding box center [176, 58] width 353 height 13
drag, startPoint x: 19, startPoint y: 85, endPoint x: 3, endPoint y: 85, distance: 15.3
click at [3, 85] on mat-row "901509 Ciara McCarthy ciaramcc@gmail.com G H91 P5RH 2 Oct 19 2025 Active" at bounding box center [176, 85] width 353 height 13
drag, startPoint x: 20, startPoint y: 98, endPoint x: 5, endPoint y: 97, distance: 15.3
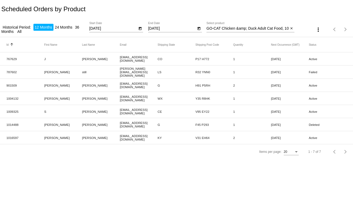
click at [5, 97] on mat-row "1004132 Marianna Kelly mariannazoekelly@gmail.com WX Y35 R8HK 1 Oct 13 2025 Act…" at bounding box center [176, 98] width 353 height 13
drag, startPoint x: 18, startPoint y: 111, endPoint x: 2, endPoint y: 111, distance: 16.1
click at [2, 111] on mat-row "1009325 S Daniel dansarah0@me.com CE V95 EY22 1 Oct 14 2025 Active" at bounding box center [176, 111] width 353 height 13
drag, startPoint x: 20, startPoint y: 137, endPoint x: 6, endPoint y: 135, distance: 14.0
click at [6, 135] on mat-cell "1016597" at bounding box center [25, 138] width 38 height 6
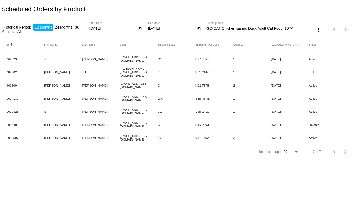
click at [278, 28] on input "GO-CAT Chicken &amp; Duck Adult Cat Food, 10kg" at bounding box center [248, 29] width 82 height 4
drag, startPoint x: 224, startPoint y: 27, endPoint x: 290, endPoint y: 30, distance: 66.5
click at [290, 30] on div "GO-CAT Chicken &amp; Duck Adult Cat Food, 10kg Select product close" at bounding box center [251, 27] width 88 height 10
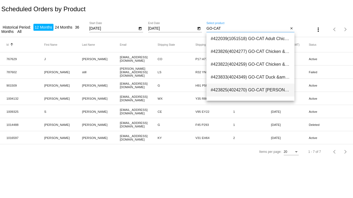
scroll to position [33, 0]
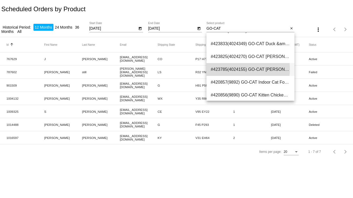
click at [236, 69] on span "#423785(4024155) GO-CAT Herring Tuna &amp; Veg Adult Cat Food, 2kg 9.30" at bounding box center [251, 69] width 80 height 13
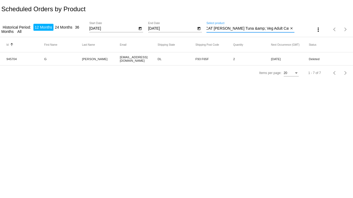
drag, startPoint x: 288, startPoint y: 28, endPoint x: 216, endPoint y: 29, distance: 72.3
click at [216, 29] on input "GO-CAT Herring Tuna &amp; Veg Adult Cat Food, 2kg" at bounding box center [248, 29] width 82 height 4
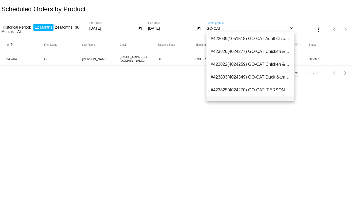
scroll to position [47, 0]
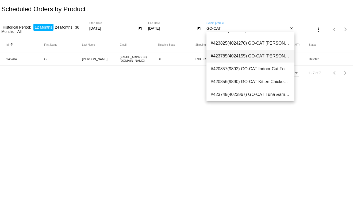
click at [237, 57] on span "#423785(4024155) GO-CAT Herring Tuna &amp; Veg Adult Cat Food, 2kg 9.30" at bounding box center [251, 56] width 80 height 13
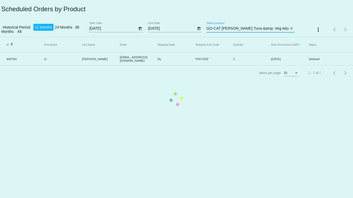
scroll to position [0, 8]
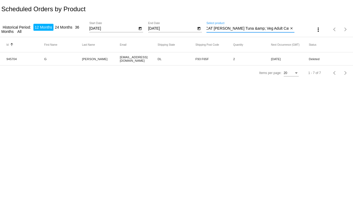
drag, startPoint x: 288, startPoint y: 29, endPoint x: 216, endPoint y: 30, distance: 72.3
click at [216, 30] on input "GO-CAT Herring Tuna &amp; Veg Adult Cat Food, 2kg" at bounding box center [248, 29] width 82 height 4
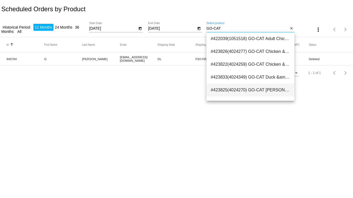
scroll to position [33, 0]
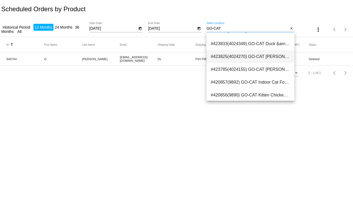
click at [236, 54] on span "#423825(4024270) GO-CAT Herring Tuna &amp; Veg Adult Cat Food, 10kg 36.09" at bounding box center [251, 56] width 80 height 13
type input "GO-CAT Herring Tuna &amp; Veg Adult Cat Food, 10kg"
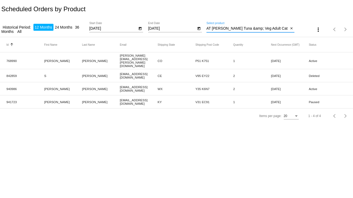
scroll to position [0, 0]
drag, startPoint x: 16, startPoint y: 58, endPoint x: 6, endPoint y: 58, distance: 10.2
click at [6, 58] on mat-row "768990 Angela Blackwell angela.l.blackwell@outlook.com CO P51 K751 1 Oct 27 202…" at bounding box center [176, 60] width 353 height 17
drag, startPoint x: 16, startPoint y: 85, endPoint x: 6, endPoint y: 83, distance: 10.5
click at [6, 83] on mat-row "940986 Kerry McCormack kamc456@yahoo.co.uk WX Y35 K6N7 2 Dec 11 2025 Active" at bounding box center [176, 88] width 353 height 13
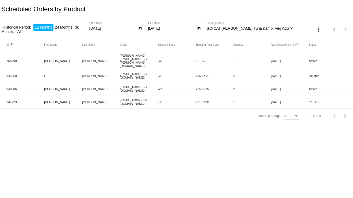
drag, startPoint x: 17, startPoint y: 98, endPoint x: 4, endPoint y: 96, distance: 13.3
click at [4, 96] on mat-row "941723 Michelle Boyle michelleboylework23@gmail.com KY V31 EC91 1 Aug 17 2025 P…" at bounding box center [176, 102] width 353 height 13
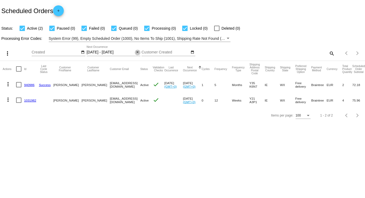
click at [138, 53] on mat-icon "close" at bounding box center [137, 52] width 4 height 4
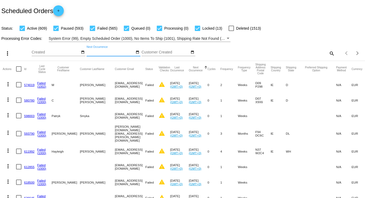
click at [334, 52] on div "Items per page: 100 1 - 100 of 1767" at bounding box center [349, 53] width 30 height 15
click at [328, 55] on mat-icon "search" at bounding box center [331, 53] width 6 height 8
click at [250, 52] on input "Search" at bounding box center [289, 52] width 91 height 4
paste input "941549"
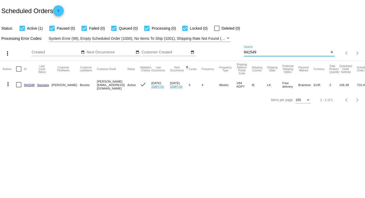
type input "941549"
click at [30, 84] on link "941549" at bounding box center [29, 84] width 10 height 3
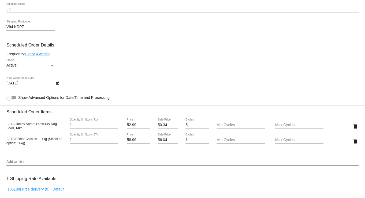
scroll to position [301, 0]
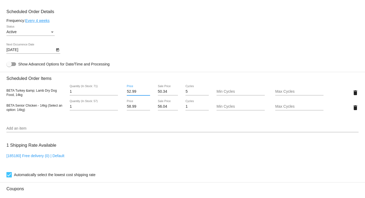
drag, startPoint x: 134, startPoint y: 93, endPoint x: 123, endPoint y: 91, distance: 11.9
click at [124, 91] on div "52.99 Price" at bounding box center [138, 92] width 29 height 15
type input "49.99"
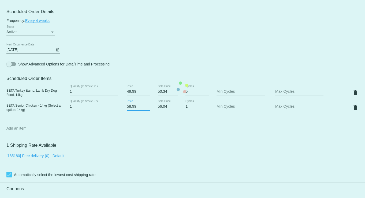
drag, startPoint x: 136, startPoint y: 108, endPoint x: 124, endPoint y: 105, distance: 12.0
click at [124, 105] on mat-card "Customer 5426831: Paul Bourke paul@bcmgroup.ie Customer Shipping Enter Shipping…" at bounding box center [182, 87] width 365 height 551
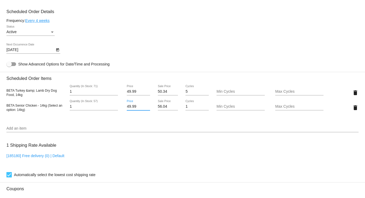
type input "49.99"
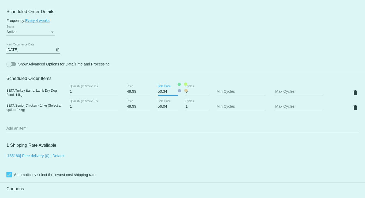
drag, startPoint x: 171, startPoint y: 93, endPoint x: 152, endPoint y: 93, distance: 18.8
click at [152, 93] on mat-card "Customer 5426831: Paul Bourke paul@bcmgroup.ie Customer Shipping Enter Shipping…" at bounding box center [182, 87] width 365 height 551
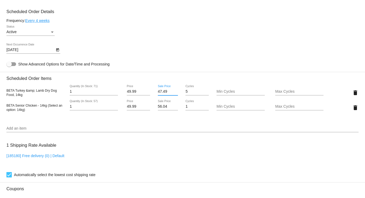
type input "47.49"
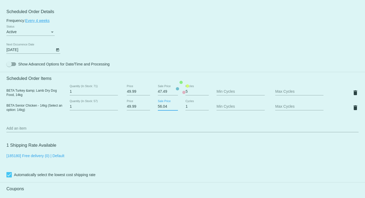
drag, startPoint x: 168, startPoint y: 109, endPoint x: 154, endPoint y: 108, distance: 14.5
click at [154, 108] on mat-card "Customer 5426831: Paul Bourke paul@bcmgroup.ie Customer Shipping Enter Shipping…" at bounding box center [182, 87] width 365 height 551
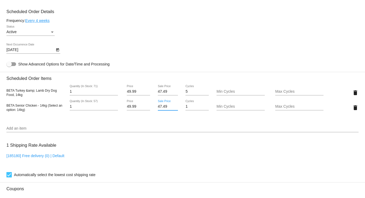
type input "47.49"
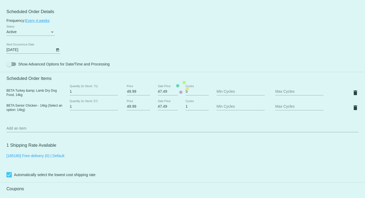
click at [189, 155] on mat-card "Customer 5426831: Paul Bourke paul@bcmgroup.ie Customer Shipping Enter Shipping…" at bounding box center [182, 87] width 365 height 551
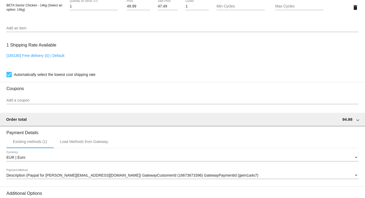
scroll to position [467, 0]
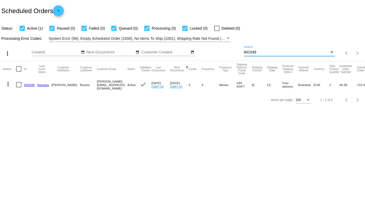
drag, startPoint x: 258, startPoint y: 53, endPoint x: 236, endPoint y: 51, distance: 21.5
click at [236, 51] on div "more_vert Oct Jan Feb Mar [DATE]" at bounding box center [182, 51] width 365 height 19
paste input "1018478"
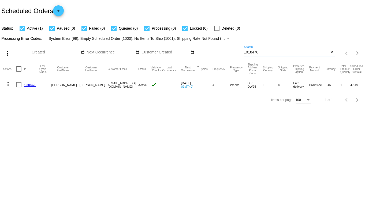
drag, startPoint x: 269, startPoint y: 52, endPoint x: 235, endPoint y: 48, distance: 33.9
click at [235, 48] on div "more_vert Oct Jan Feb Mar [DATE]" at bounding box center [182, 51] width 365 height 19
paste input "823594"
drag, startPoint x: 261, startPoint y: 52, endPoint x: 227, endPoint y: 46, distance: 33.7
click at [227, 46] on div "more_vert Oct Jan Feb Mar [DATE]" at bounding box center [182, 51] width 365 height 19
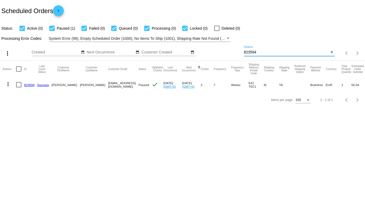
paste input "941549"
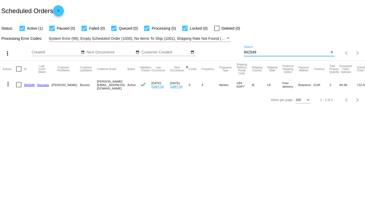
drag, startPoint x: 261, startPoint y: 51, endPoint x: 229, endPoint y: 46, distance: 32.3
click at [229, 46] on div "more_vert Oct Jan Feb Mar [DATE]" at bounding box center [182, 51] width 365 height 19
paste input "780036"
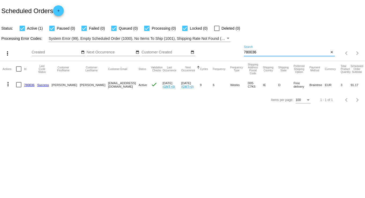
drag, startPoint x: 265, startPoint y: 54, endPoint x: 220, endPoint y: 49, distance: 45.0
click at [220, 49] on div "more_vert Oct Jan Feb Mar [DATE]" at bounding box center [182, 51] width 365 height 19
paste input "896299"
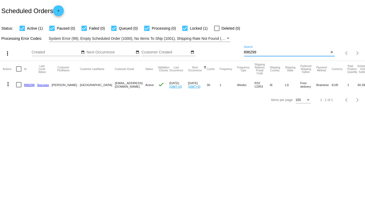
drag, startPoint x: 261, startPoint y: 54, endPoint x: 237, endPoint y: 50, distance: 24.1
click at [237, 50] on div "more_vert Oct Jan Feb Mar [DATE]" at bounding box center [182, 51] width 365 height 19
paste input "690892"
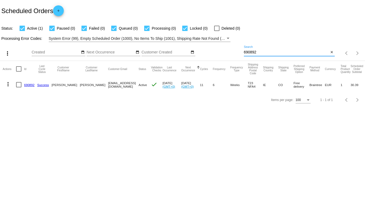
drag, startPoint x: 261, startPoint y: 54, endPoint x: 227, endPoint y: 51, distance: 33.3
click at [227, 51] on div "more_vert Oct Jan Feb Mar [DATE]" at bounding box center [182, 51] width 365 height 19
paste input "935826"
drag, startPoint x: 260, startPoint y: 54, endPoint x: 231, endPoint y: 52, distance: 29.8
click at [231, 52] on div "more_vert Oct Jan Feb Mar [DATE]" at bounding box center [182, 51] width 365 height 19
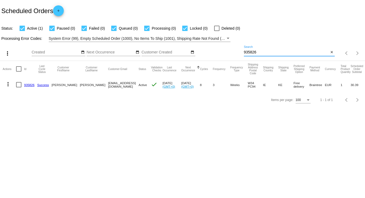
paste input "60468"
drag, startPoint x: 255, startPoint y: 52, endPoint x: 236, endPoint y: 50, distance: 18.8
click at [236, 50] on div "more_vert Oct Jan Feb Mar [DATE]" at bounding box center [182, 51] width 365 height 19
paste input "1014123"
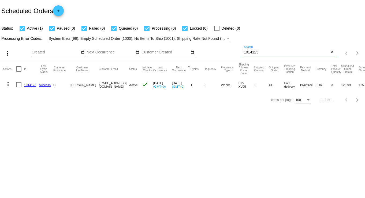
drag, startPoint x: 261, startPoint y: 51, endPoint x: 244, endPoint y: 51, distance: 16.9
click at [244, 51] on input "1014123" at bounding box center [286, 52] width 85 height 4
paste input "767629"
drag, startPoint x: 259, startPoint y: 53, endPoint x: 230, endPoint y: 48, distance: 29.6
click at [230, 48] on div "more_vert Oct Jan Feb Mar [DATE]" at bounding box center [182, 51] width 365 height 19
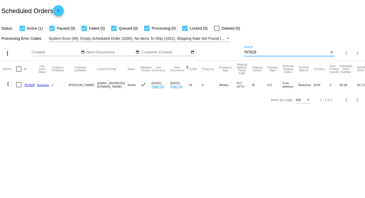
paste input "90150"
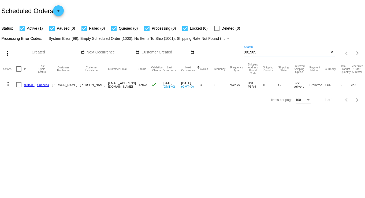
drag, startPoint x: 261, startPoint y: 53, endPoint x: 236, endPoint y: 52, distance: 24.9
click at [236, 52] on div "more_vert Oct Jan Feb Mar [DATE]" at bounding box center [182, 51] width 365 height 19
paste input "1004132"
drag, startPoint x: 31, startPoint y: 82, endPoint x: 29, endPoint y: 85, distance: 3.1
drag, startPoint x: 262, startPoint y: 54, endPoint x: 233, endPoint y: 52, distance: 29.3
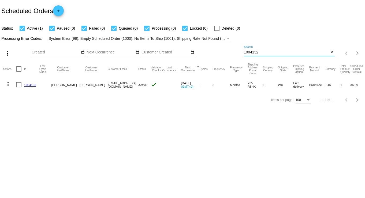
click at [233, 52] on div "more_vert Oct Jan Feb Mar [DATE]" at bounding box center [182, 51] width 365 height 19
paste input "9325"
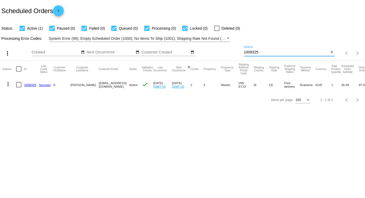
drag, startPoint x: 265, startPoint y: 52, endPoint x: 230, endPoint y: 52, distance: 35.3
click at [230, 52] on div "more_vert Oct Jan Feb Mar [DATE]" at bounding box center [182, 51] width 365 height 19
paste input "16597"
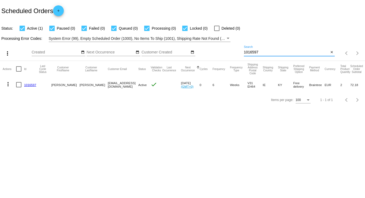
drag, startPoint x: 260, startPoint y: 51, endPoint x: 233, endPoint y: 50, distance: 26.3
click at [233, 50] on div "more_vert Oct Jan Feb Mar [DATE]" at bounding box center [182, 51] width 365 height 19
paste input "768990"
drag, startPoint x: 262, startPoint y: 52, endPoint x: 233, endPoint y: 50, distance: 28.4
click at [233, 50] on div "more_vert Oct Jan Feb Mar [DATE]" at bounding box center [182, 51] width 365 height 19
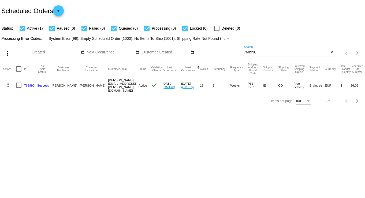
paste input "940986"
drag, startPoint x: 265, startPoint y: 51, endPoint x: 233, endPoint y: 49, distance: 32.0
click at [233, 49] on div "more_vert Oct Jan Feb Mar [DATE]" at bounding box center [182, 51] width 365 height 19
paste input "1723"
type input "941723"
